Goal: Obtain resource: Download file/media

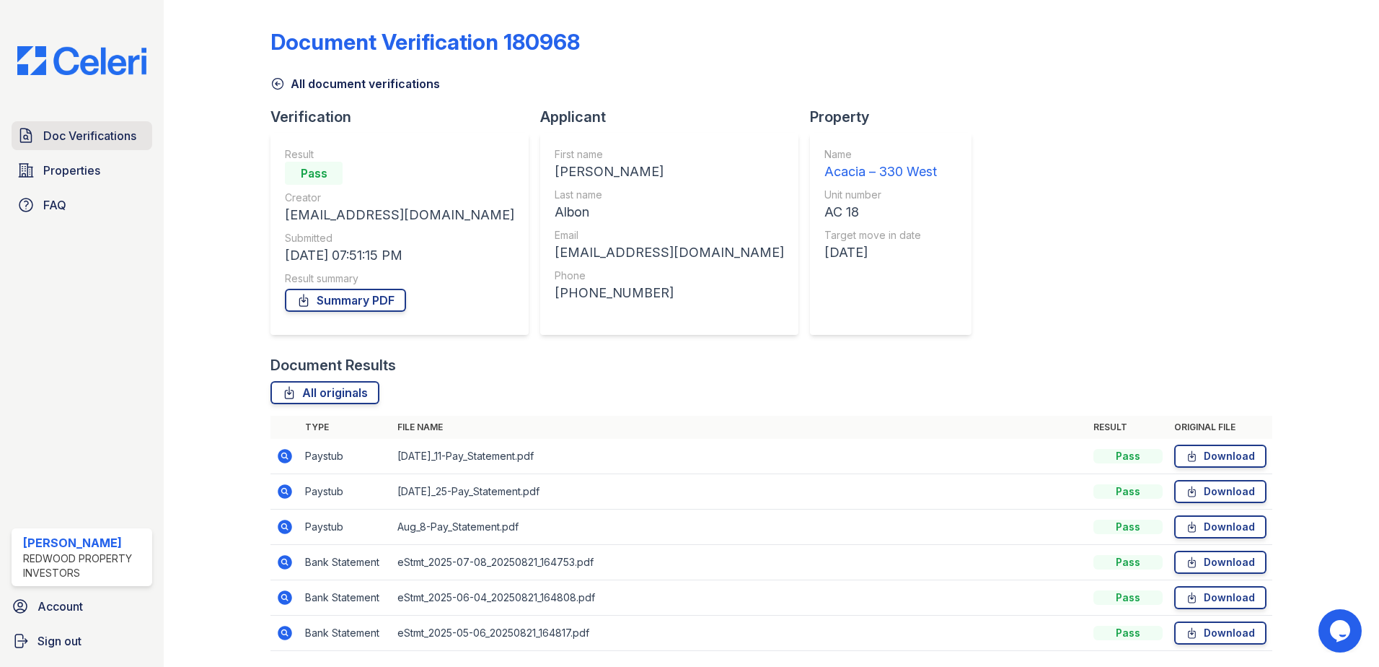
click at [72, 136] on span "Doc Verifications" at bounding box center [89, 135] width 93 height 17
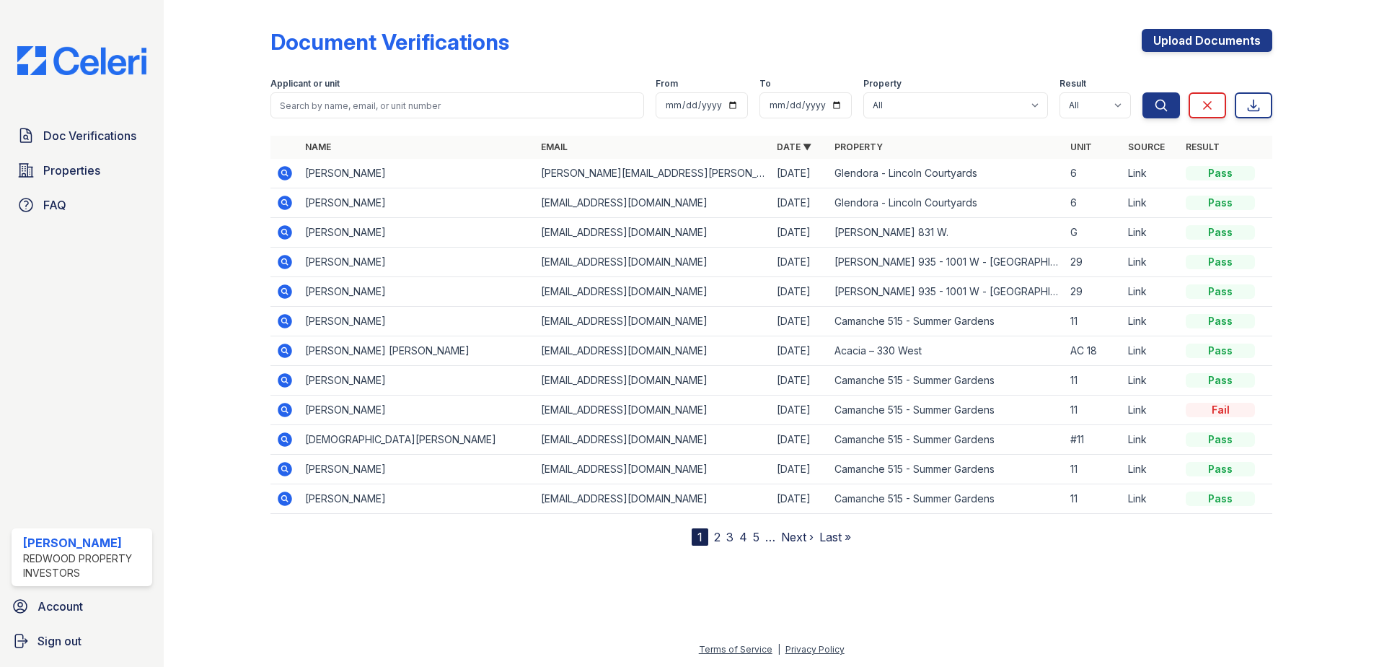
click at [281, 379] on icon at bounding box center [285, 380] width 14 height 14
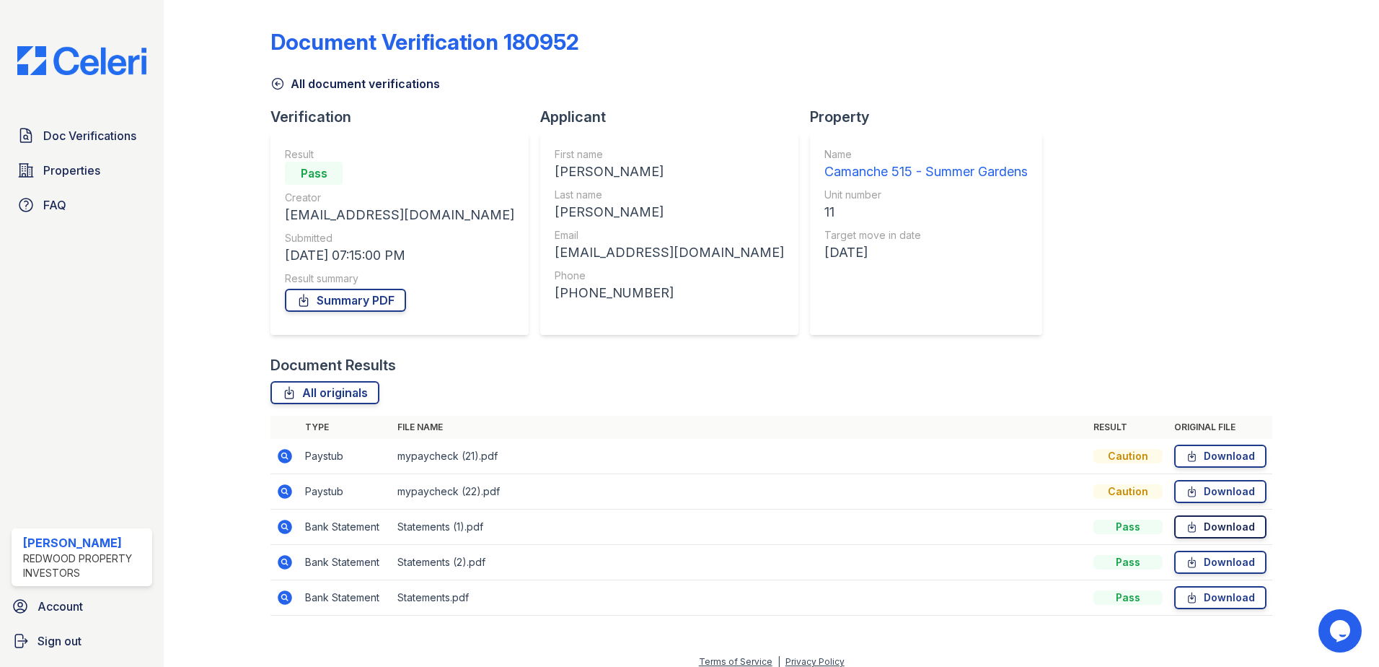
click at [1213, 524] on link "Download" at bounding box center [1220, 526] width 92 height 23
click at [359, 296] on link "Summary PDF" at bounding box center [345, 300] width 121 height 23
